Goal: Check status: Check status

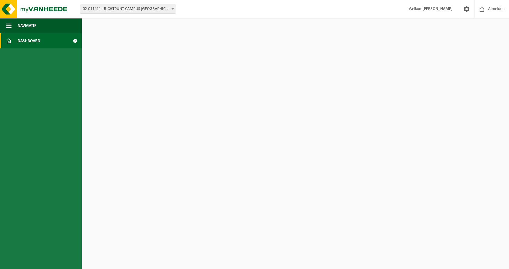
click at [487, 7] on span "Afmelden" at bounding box center [496, 9] width 19 height 18
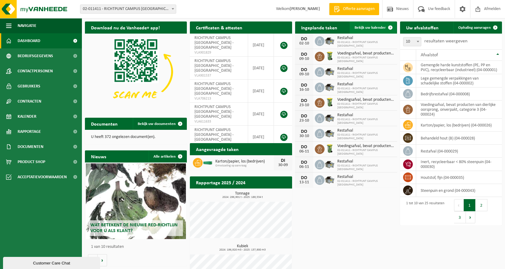
click at [370, 26] on span "Bekijk uw kalender" at bounding box center [369, 28] width 31 height 4
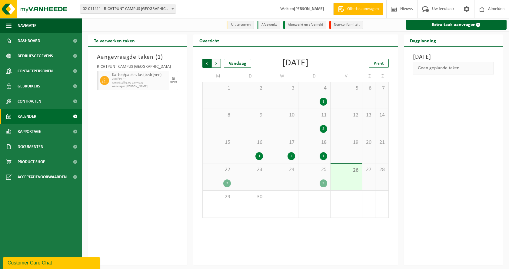
click at [216, 63] on span "Volgende" at bounding box center [216, 63] width 9 height 9
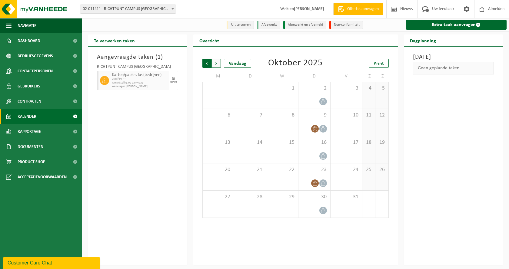
click at [216, 63] on span "Volgende" at bounding box center [216, 63] width 9 height 9
click at [205, 63] on span "Vorige" at bounding box center [206, 63] width 9 height 9
click at [205, 62] on span "Vorige" at bounding box center [206, 63] width 9 height 9
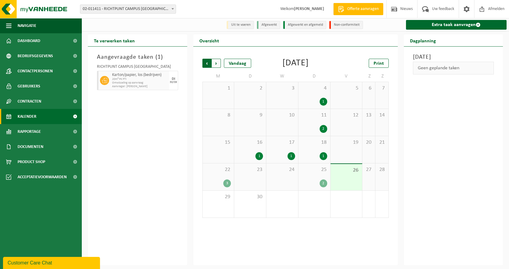
click at [217, 64] on span "Volgende" at bounding box center [216, 63] width 9 height 9
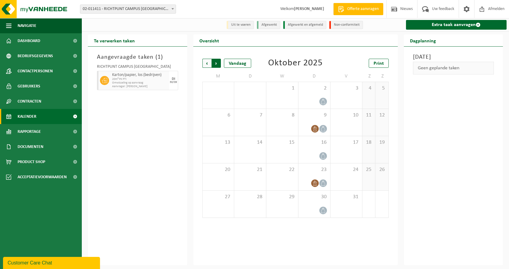
click at [206, 64] on span "Vorige" at bounding box center [206, 63] width 9 height 9
